Goal: Information Seeking & Learning: Learn about a topic

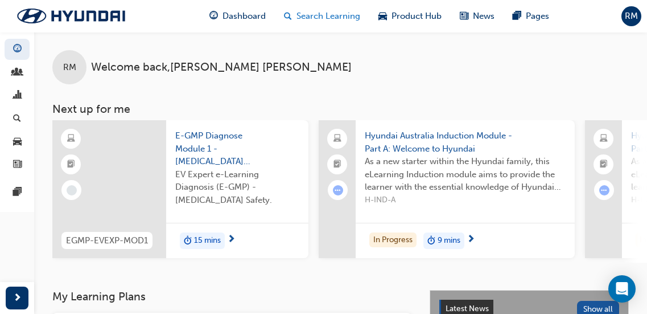
click at [334, 17] on span "Search Learning" at bounding box center [329, 16] width 64 height 13
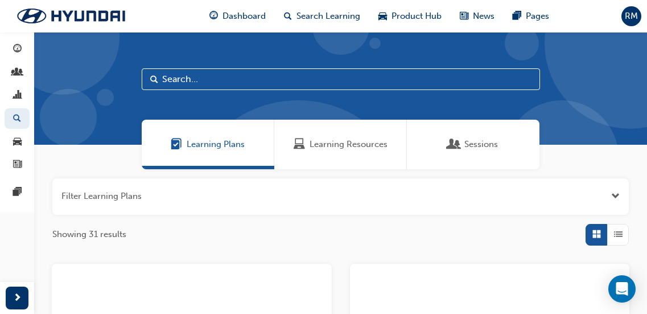
click at [261, 83] on input "text" at bounding box center [341, 79] width 399 height 22
type input "DET"
click at [338, 151] on div "Learning Resources" at bounding box center [340, 145] width 133 height 50
click at [335, 137] on div "Learning Resources" at bounding box center [340, 145] width 133 height 50
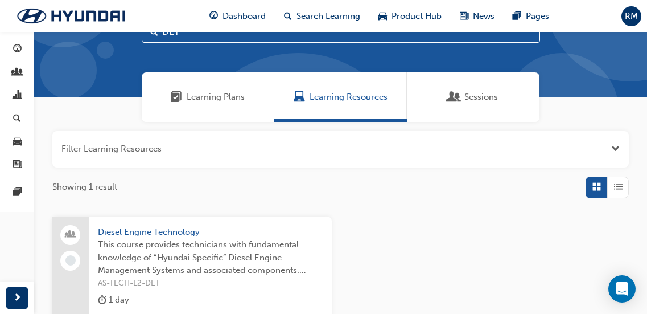
scroll to position [57, 0]
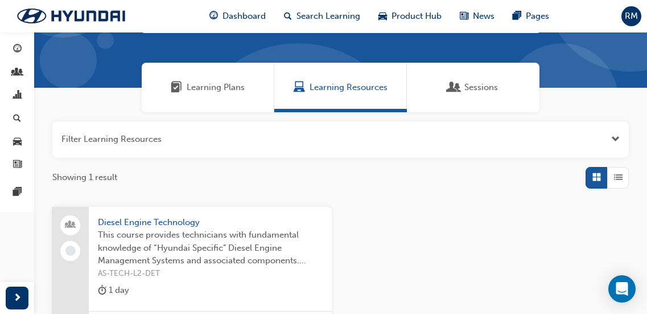
click at [237, 240] on span "This course provides technicians with fundamental knowledge of “Hyundai Specifi…" at bounding box center [210, 247] width 225 height 39
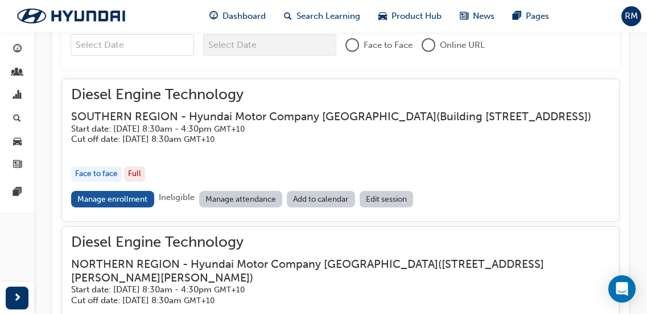
scroll to position [895, 0]
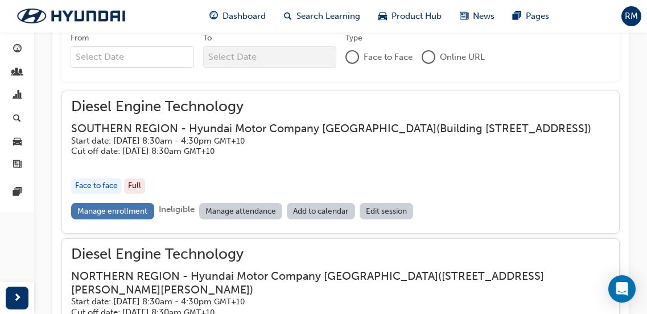
click at [140, 219] on link "Manage enrollment" at bounding box center [112, 211] width 83 height 17
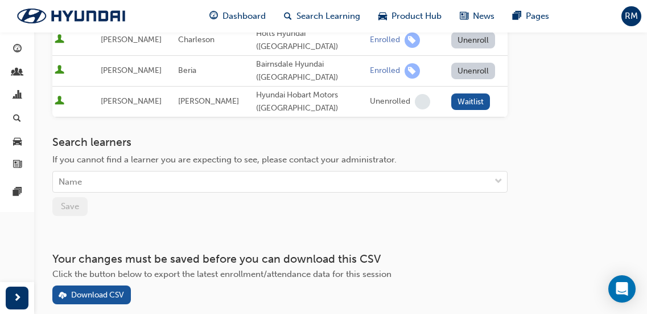
scroll to position [512, 0]
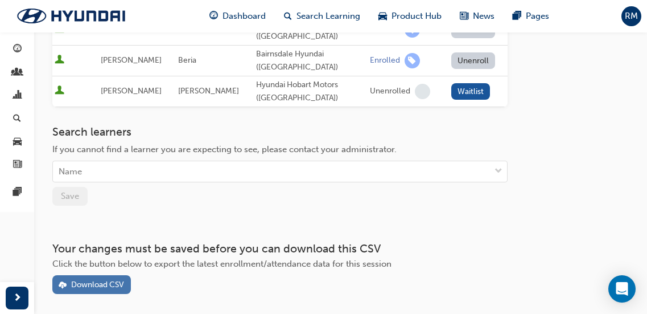
click at [91, 280] on div "Download CSV" at bounding box center [97, 285] width 53 height 10
click at [317, 19] on span "Search Learning" at bounding box center [329, 16] width 64 height 13
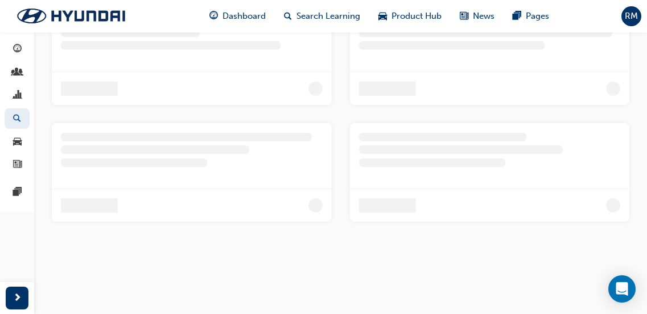
scroll to position [152, 0]
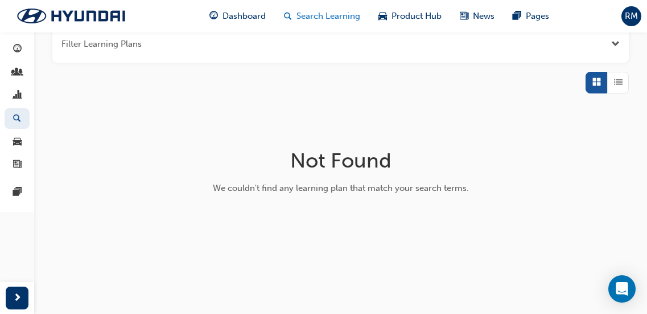
click at [322, 18] on span "Search Learning" at bounding box center [329, 16] width 64 height 13
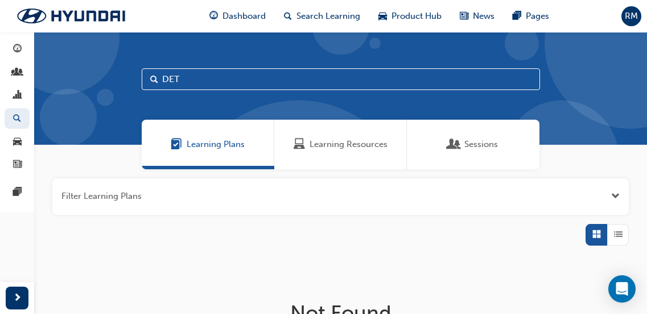
click at [312, 143] on span "Learning Resources" at bounding box center [349, 144] width 78 height 13
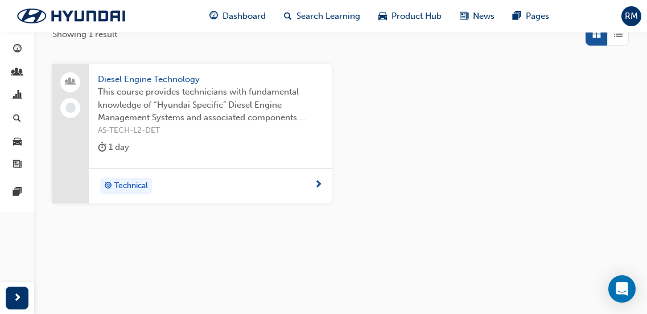
click at [221, 111] on span "This course provides technicians with fundamental knowledge of “Hyundai Specifi…" at bounding box center [210, 104] width 225 height 39
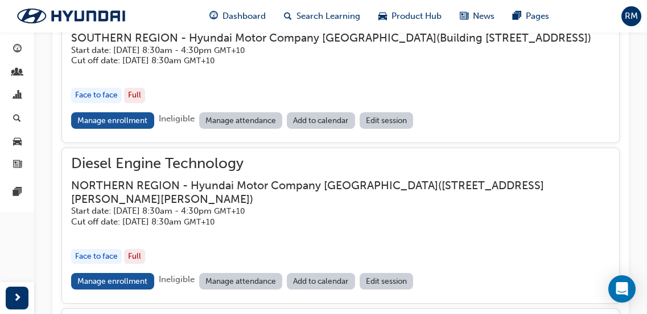
scroll to position [1042, 0]
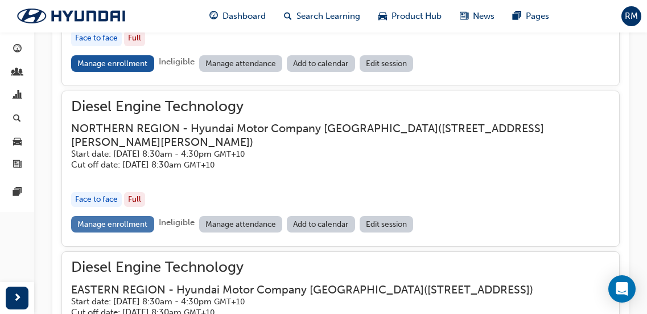
click at [117, 232] on link "Manage enrollment" at bounding box center [112, 224] width 83 height 17
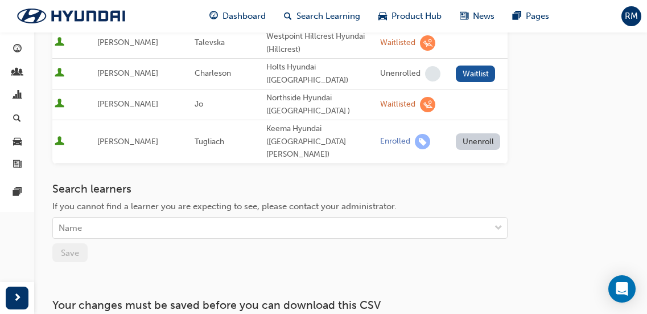
scroll to position [569, 0]
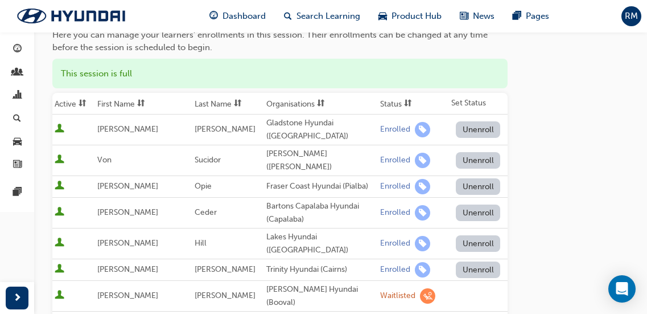
scroll to position [0, 0]
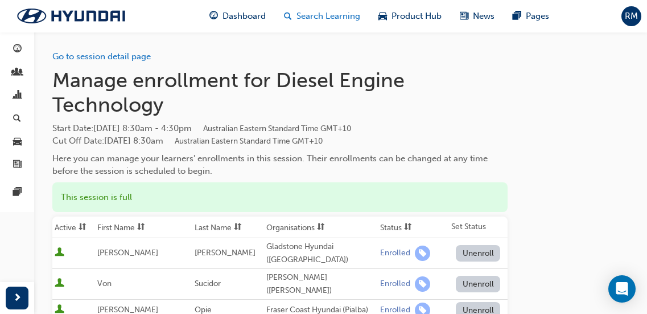
click at [346, 12] on span "Search Learning" at bounding box center [329, 16] width 64 height 13
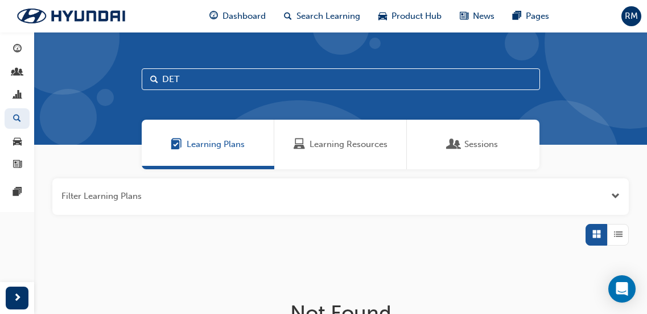
click at [379, 155] on div "Learning Resources" at bounding box center [340, 145] width 133 height 50
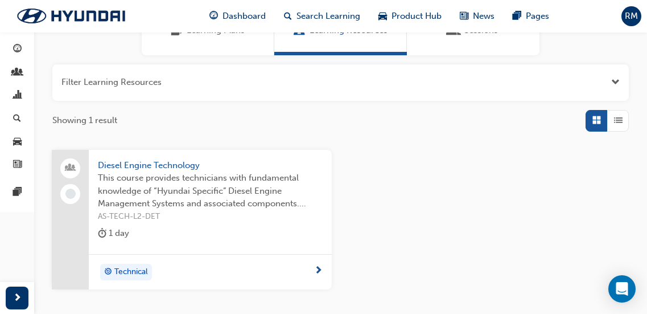
click at [259, 210] on span "This course provides technicians with fundamental knowledge of “Hyundai Specifi…" at bounding box center [210, 190] width 225 height 39
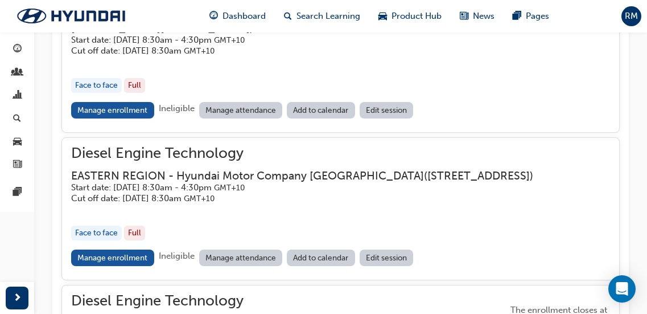
scroll to position [1213, 0]
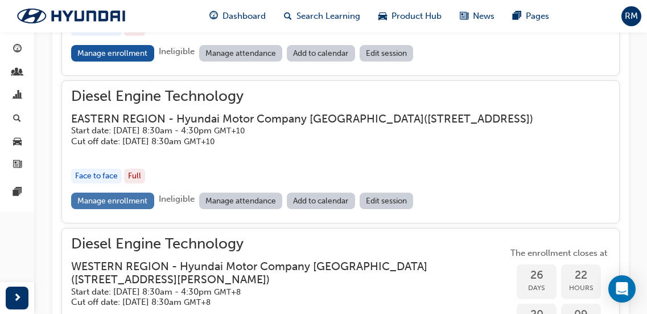
click at [114, 209] on link "Manage enrollment" at bounding box center [112, 200] width 83 height 17
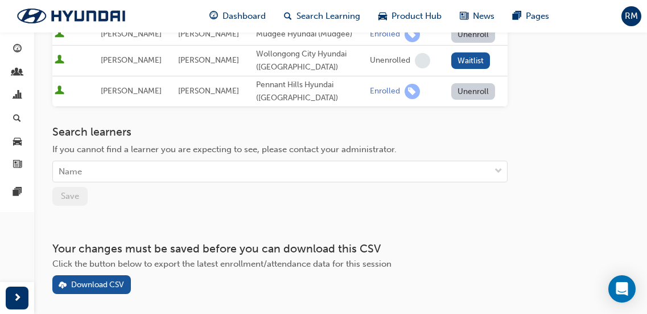
scroll to position [512, 0]
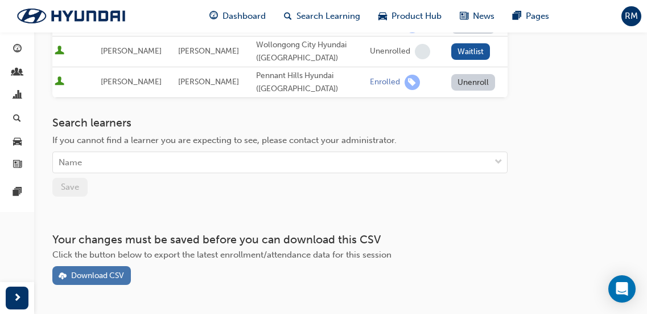
click at [101, 269] on div "Download CSV" at bounding box center [91, 275] width 65 height 12
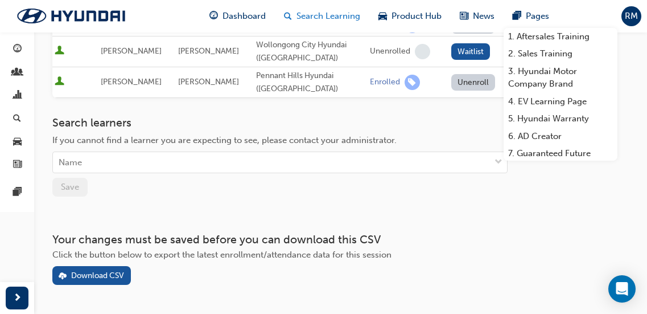
click at [324, 12] on span "Search Learning" at bounding box center [329, 16] width 64 height 13
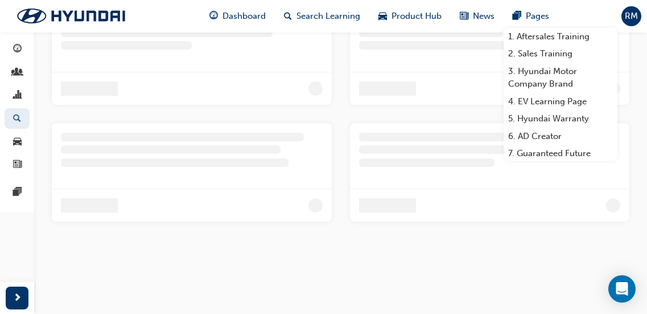
scroll to position [152, 0]
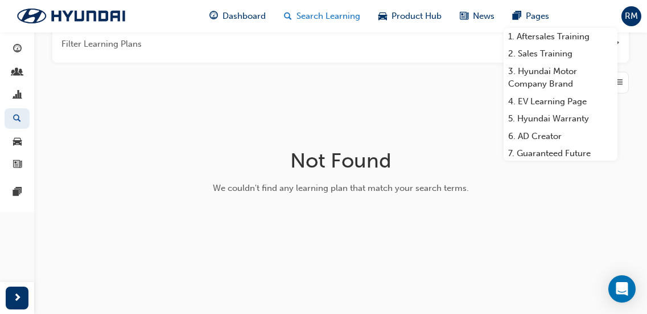
click at [344, 10] on span "Search Learning" at bounding box center [329, 16] width 64 height 13
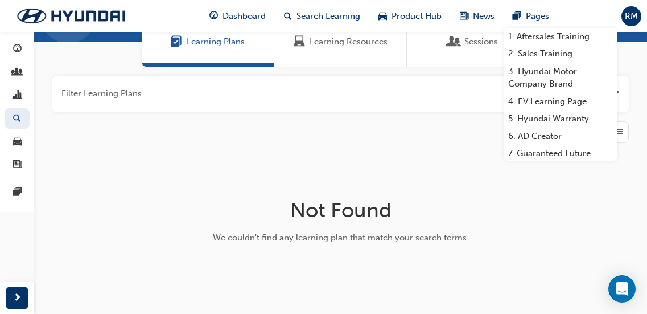
scroll to position [95, 0]
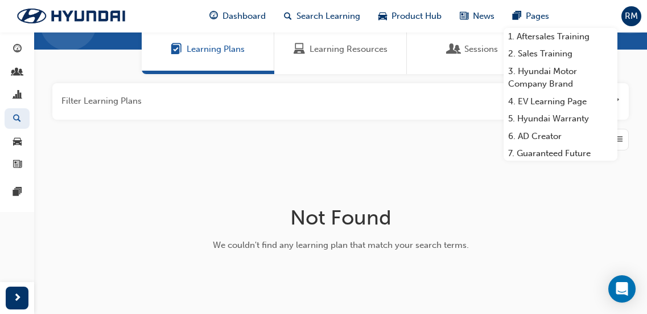
click at [361, 31] on div "Dashboard Search Learning Product Hub News Pages 1. Aftersales Training 2. Sale…" at bounding box center [379, 16] width 367 height 32
click at [362, 59] on div "Learning Resources" at bounding box center [340, 49] width 133 height 50
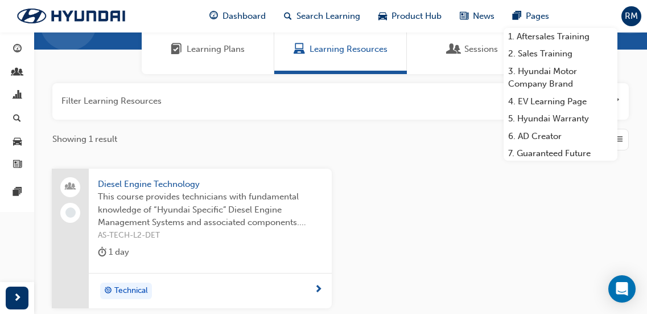
click at [262, 180] on span "Diesel Engine Technology" at bounding box center [210, 184] width 225 height 13
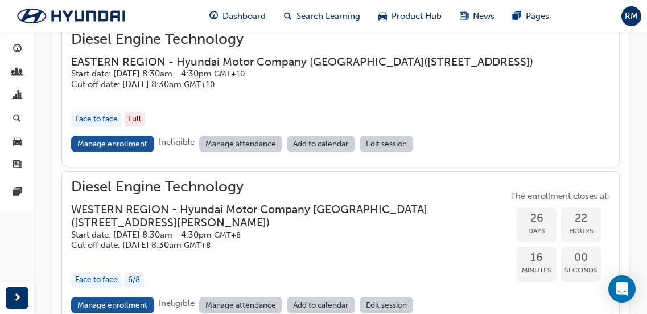
scroll to position [1213, 0]
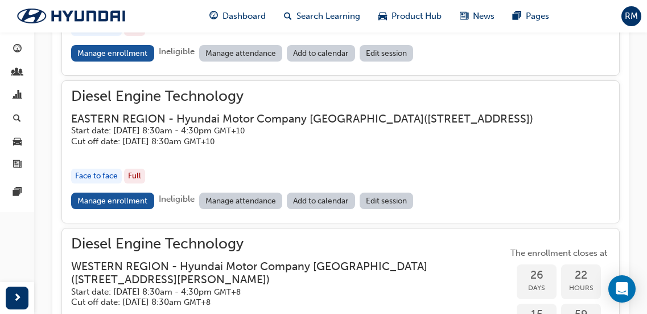
click at [273, 159] on div "button" at bounding box center [311, 152] width 481 height 13
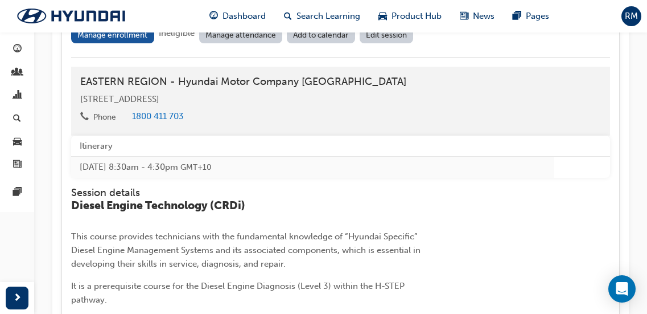
scroll to position [1384, 0]
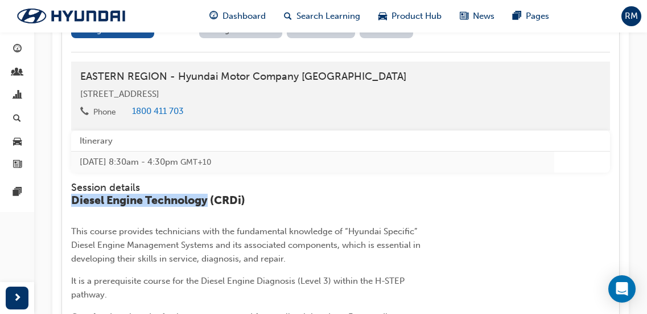
drag, startPoint x: 71, startPoint y: 228, endPoint x: 211, endPoint y: 226, distance: 139.5
click at [211, 207] on span "Diesel Engine Technology (CRDi)" at bounding box center [158, 200] width 174 height 13
copy span "Diesel Engine Technology"
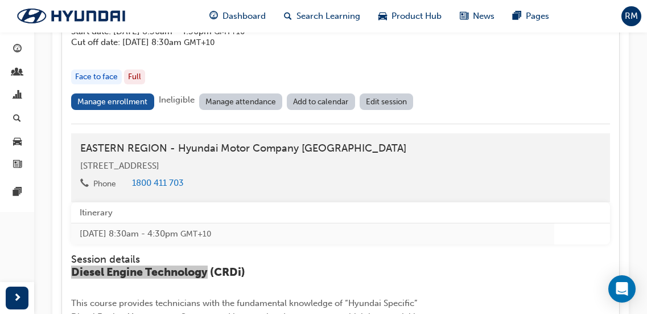
scroll to position [1270, 0]
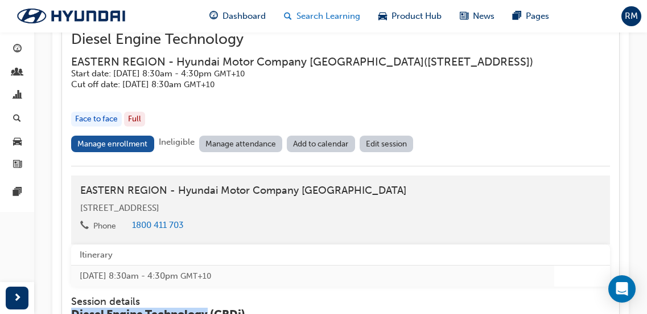
click at [315, 17] on span "Search Learning" at bounding box center [329, 16] width 64 height 13
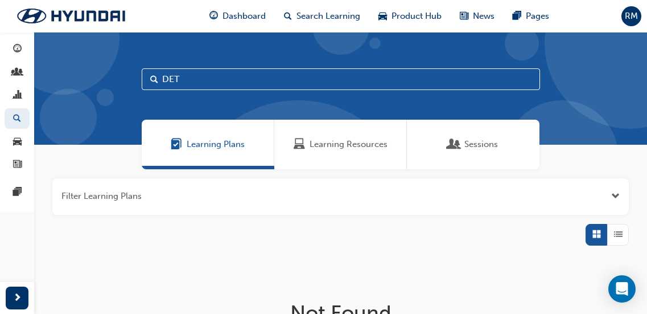
click at [344, 140] on span "Learning Resources" at bounding box center [349, 144] width 78 height 13
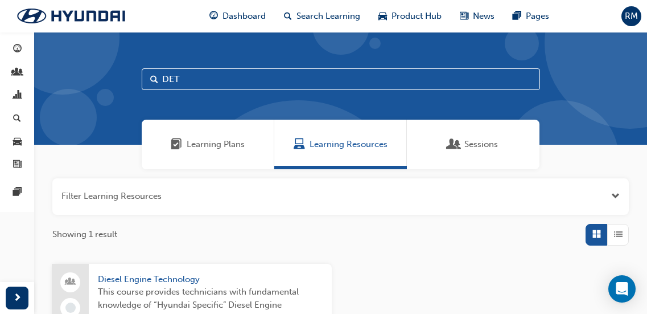
drag, startPoint x: 180, startPoint y: 81, endPoint x: 120, endPoint y: 73, distance: 60.8
click at [120, 73] on div "DET" at bounding box center [340, 88] width 613 height 113
type input "GED"
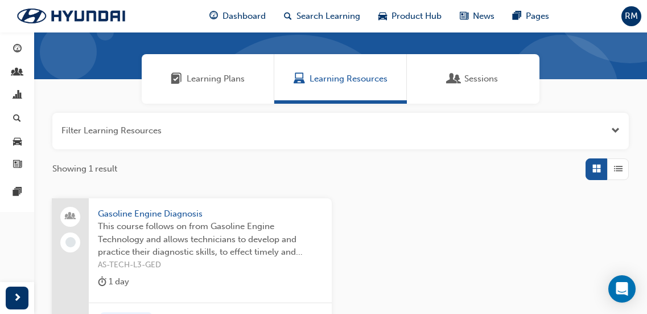
scroll to position [171, 0]
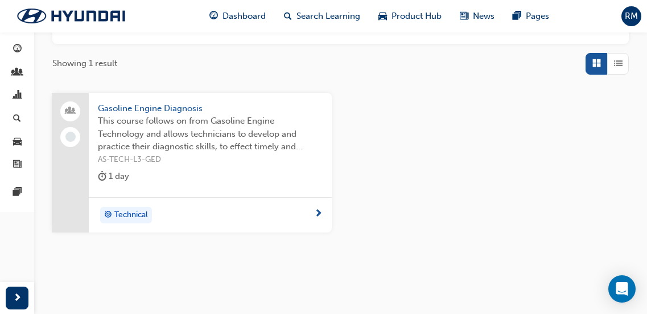
click at [212, 166] on div "Gasoline Engine Diagnosis This course follows on from Gasoline Engine Technolog…" at bounding box center [210, 145] width 243 height 104
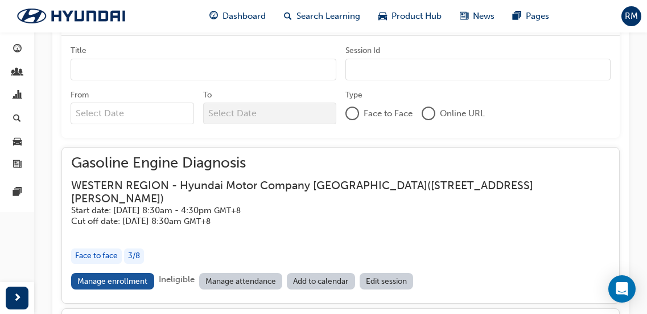
scroll to position [808, 0]
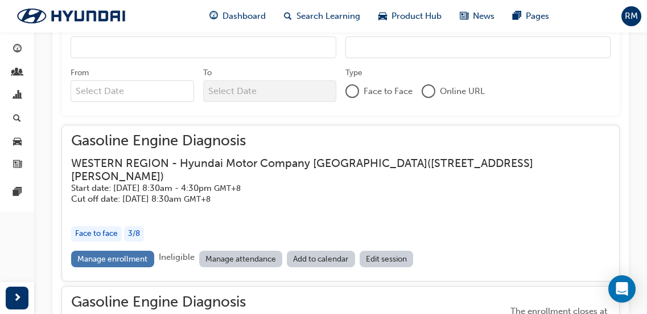
click at [133, 251] on link "Manage enrollment" at bounding box center [112, 259] width 83 height 17
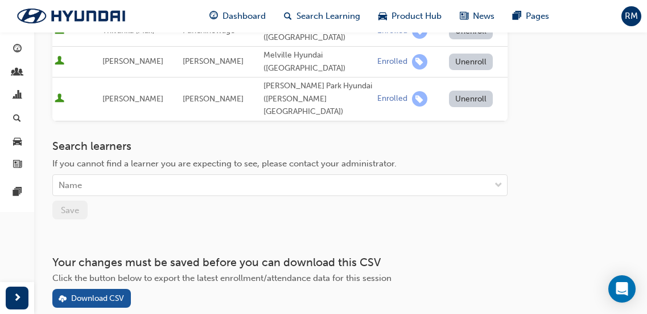
scroll to position [228, 0]
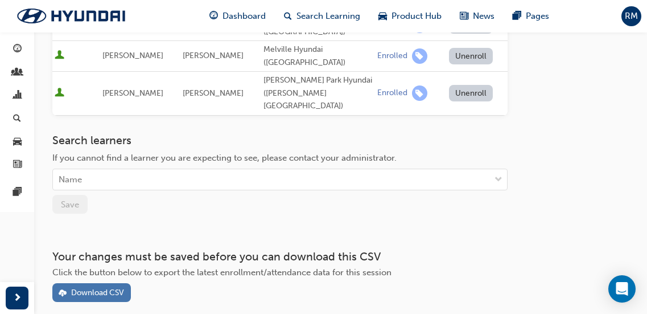
click at [96, 283] on button "Download CSV" at bounding box center [91, 292] width 79 height 19
click at [323, 18] on span "Search Learning" at bounding box center [329, 16] width 64 height 13
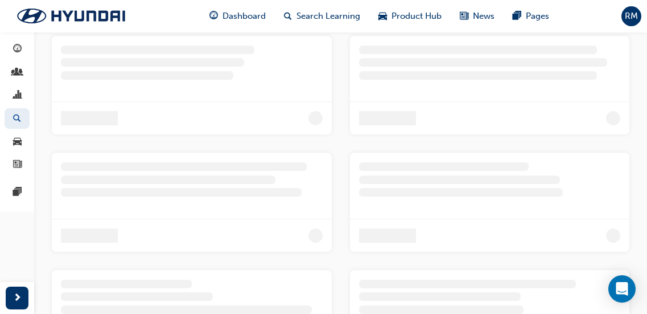
scroll to position [152, 0]
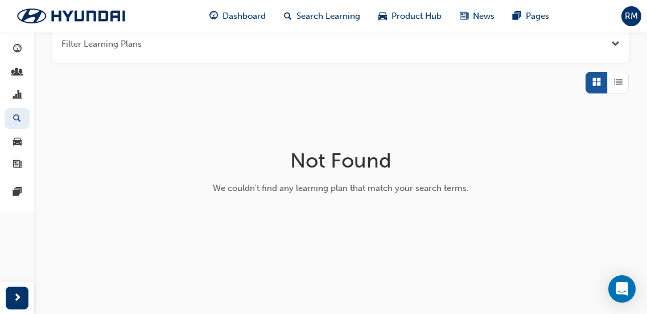
scroll to position [23, 0]
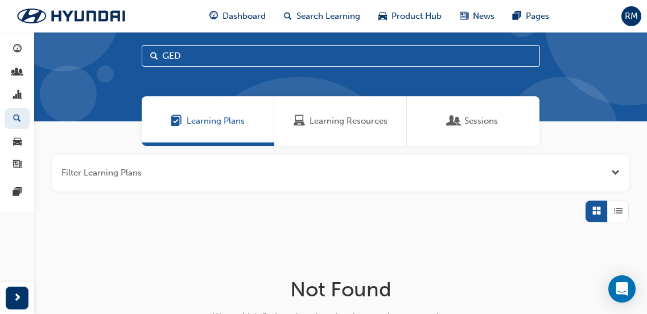
click at [332, 122] on span "Learning Resources" at bounding box center [349, 120] width 78 height 13
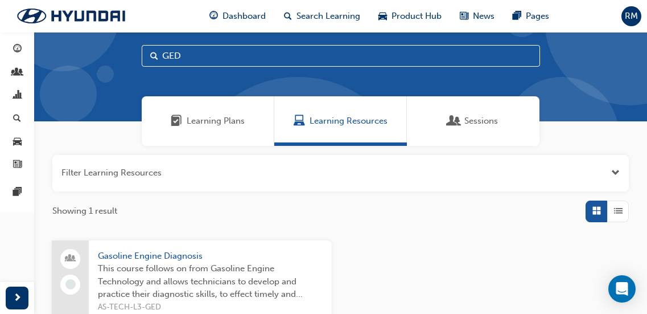
drag, startPoint x: 182, startPoint y: 53, endPoint x: 127, endPoint y: 39, distance: 56.5
click at [127, 39] on div "GED" at bounding box center [340, 65] width 613 height 113
type input "DET"
click at [220, 276] on span "This course provides technicians with fundamental knowledge of “Hyundai Specifi…" at bounding box center [210, 281] width 225 height 39
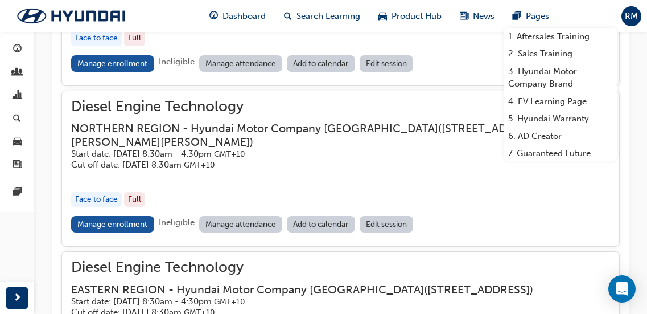
scroll to position [986, 0]
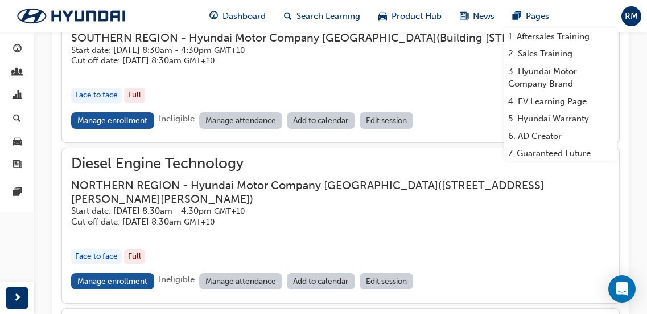
click at [169, 206] on h3 "NORTHERN REGION - Hyundai Motor Company [GEOGRAPHIC_DATA] ( [STREET_ADDRESS][PE…" at bounding box center [331, 192] width 521 height 27
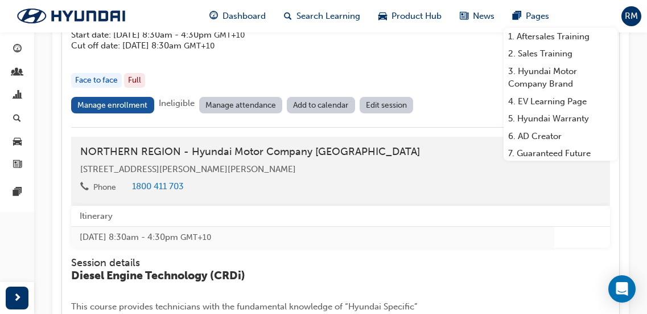
scroll to position [1213, 0]
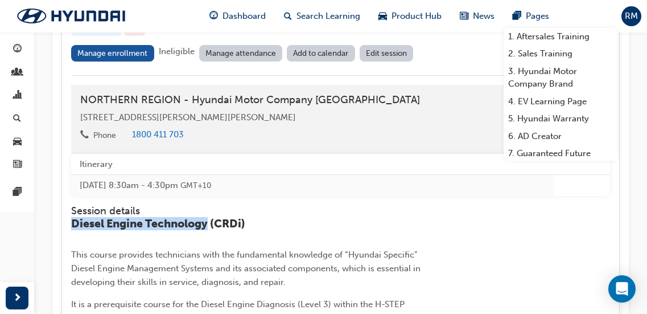
drag, startPoint x: 71, startPoint y: 237, endPoint x: 208, endPoint y: 232, distance: 137.3
click at [208, 230] on span "Diesel Engine Technology (CRDi)" at bounding box center [158, 223] width 174 height 13
copy span "Diesel Engine Technology"
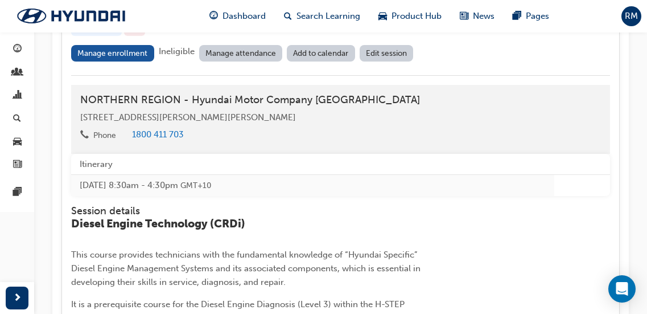
click at [302, 124] on div "[STREET_ADDRESS][PERSON_NAME][PERSON_NAME]" at bounding box center [340, 117] width 521 height 13
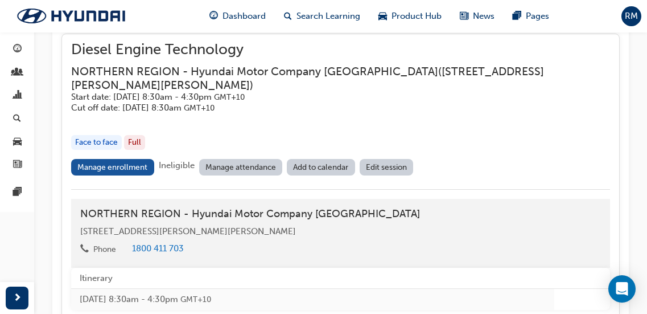
click at [302, 126] on div "button" at bounding box center [340, 119] width 539 height 13
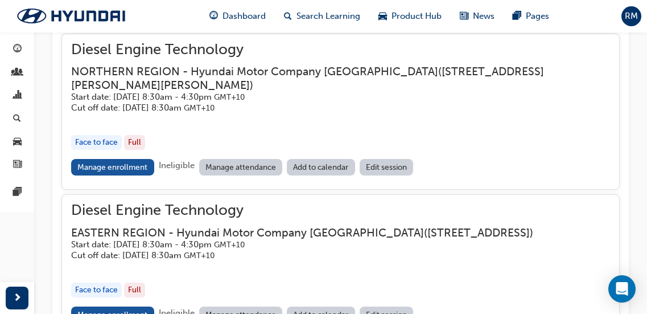
scroll to position [929, 0]
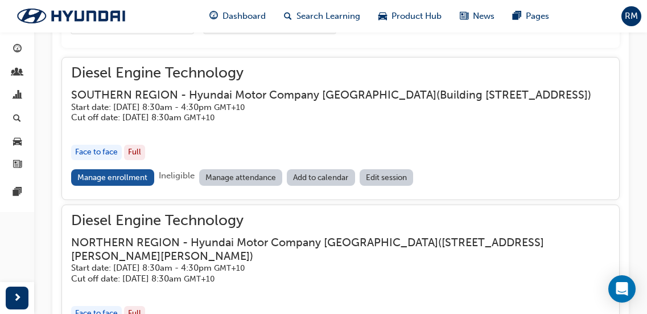
click at [296, 113] on h5 "Start date: [DATE] 8:30am - 4:30pm GMT+10" at bounding box center [331, 107] width 520 height 11
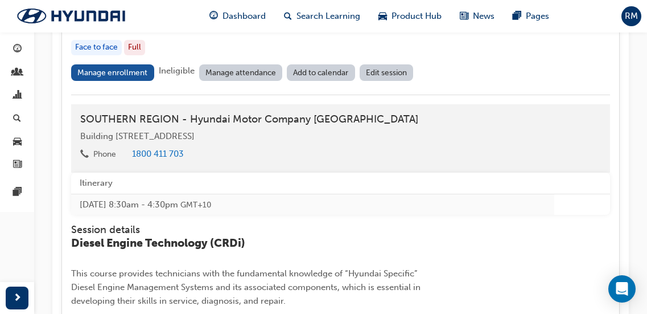
scroll to position [1099, 0]
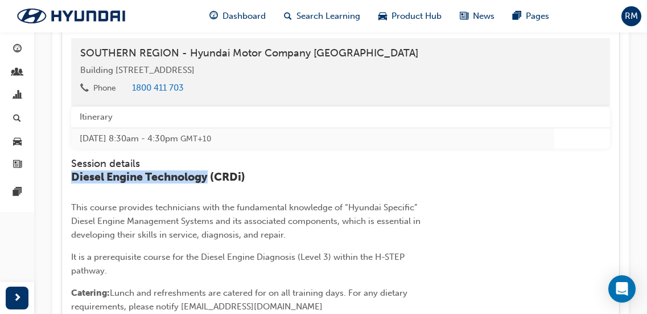
drag, startPoint x: 72, startPoint y: 185, endPoint x: 209, endPoint y: 188, distance: 137.2
click at [209, 183] on span "Diesel Engine Technology (CRDi)" at bounding box center [158, 176] width 174 height 13
copy span "Diesel Engine Technology"
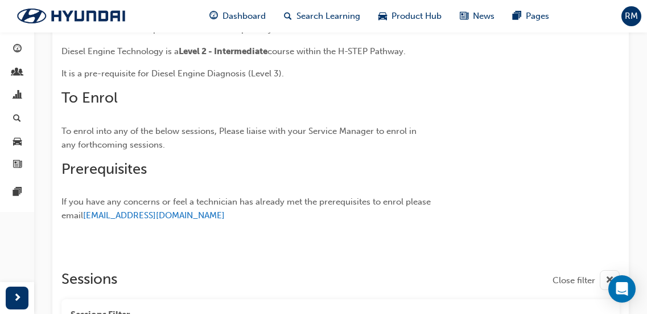
scroll to position [473, 0]
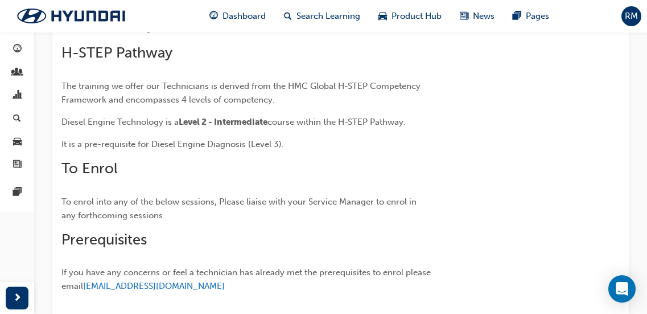
drag, startPoint x: 322, startPoint y: 14, endPoint x: 325, endPoint y: 28, distance: 14.4
click at [322, 14] on span "Search Learning" at bounding box center [329, 16] width 64 height 13
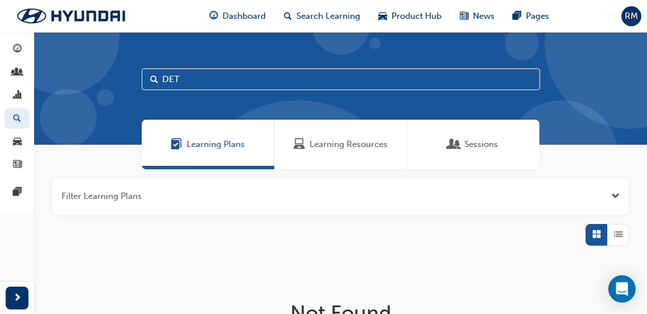
click at [373, 147] on span "Learning Resources" at bounding box center [349, 144] width 78 height 13
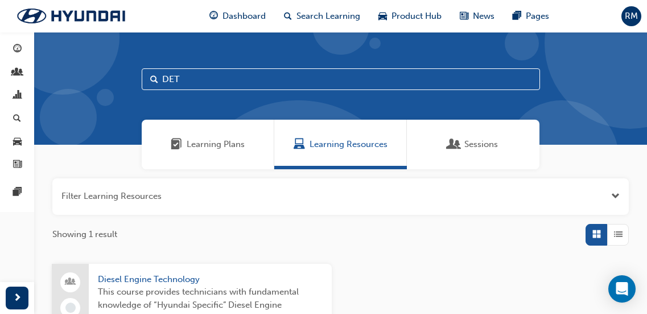
click at [191, 82] on input "DET" at bounding box center [341, 79] width 399 height 22
drag, startPoint x: 191, startPoint y: 82, endPoint x: 151, endPoint y: 80, distance: 39.4
click at [151, 80] on div "DET" at bounding box center [341, 79] width 399 height 22
type input "GED"
click at [209, 278] on span "Gasoline Engine Diagnosis" at bounding box center [210, 279] width 225 height 13
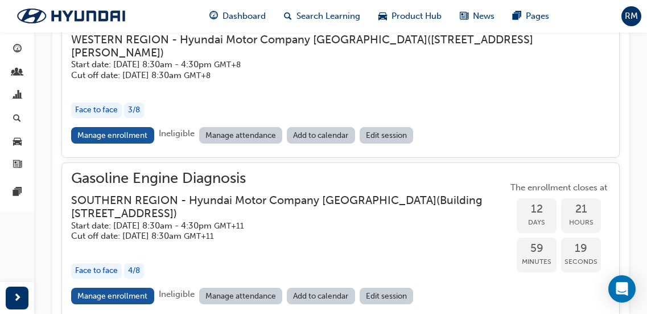
scroll to position [933, 0]
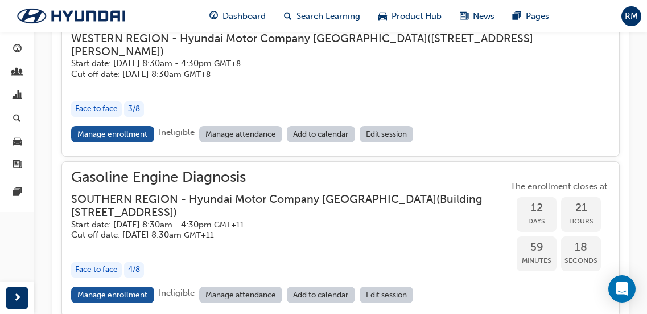
click at [176, 80] on div "button" at bounding box center [340, 86] width 539 height 13
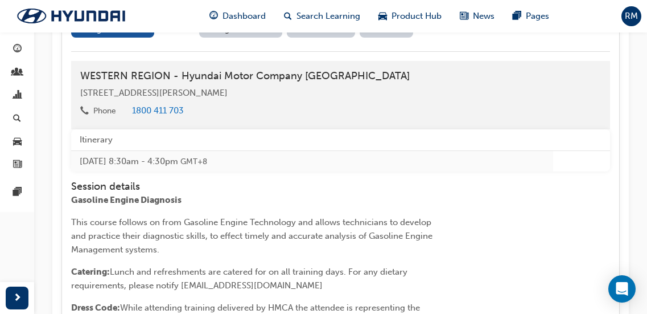
scroll to position [1046, 0]
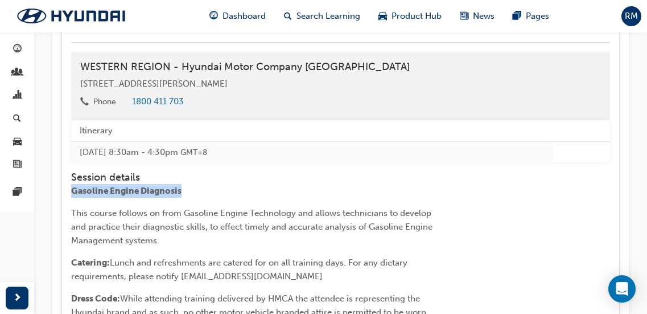
drag, startPoint x: 161, startPoint y: 179, endPoint x: 69, endPoint y: 175, distance: 91.7
click at [69, 175] on div "Gasoline Engine Diagnosis WESTERN REGION - Hyundai Motor Company [GEOGRAPHIC_DA…" at bounding box center [340, 160] width 559 height 549
copy span "Gasoline Engine Diagnosis"
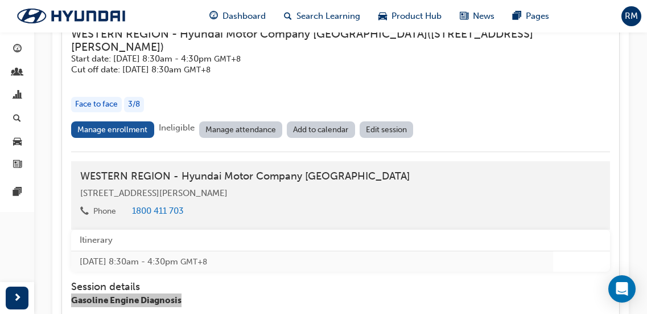
scroll to position [933, 0]
